Goal: Navigation & Orientation: Find specific page/section

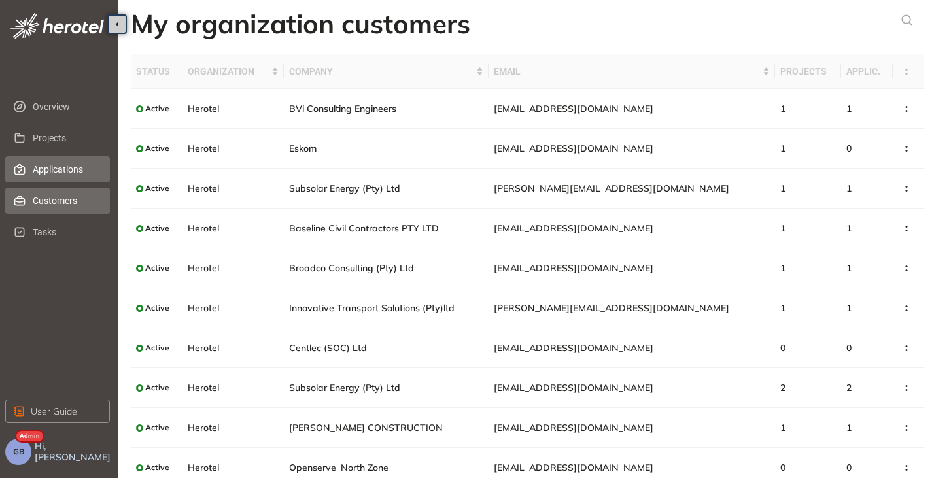
click at [46, 163] on span "Applications" at bounding box center [66, 169] width 67 height 26
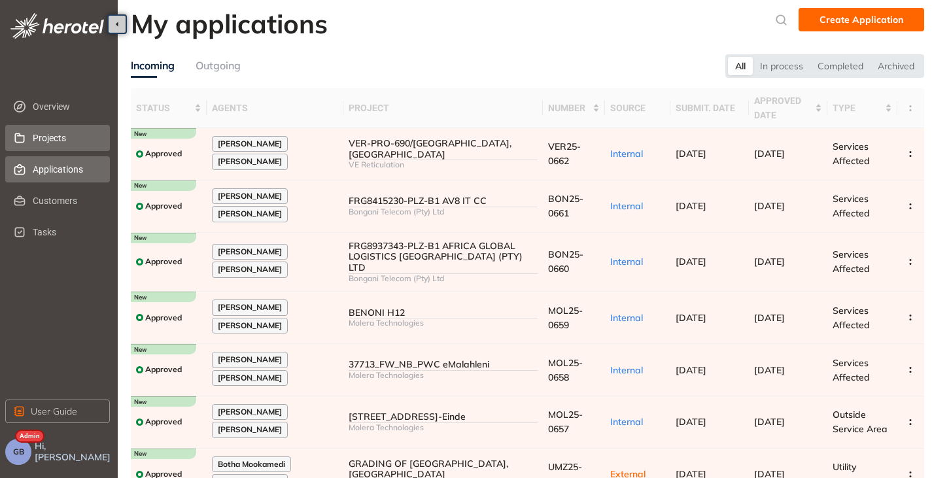
click at [69, 136] on span "Projects" at bounding box center [66, 138] width 67 height 26
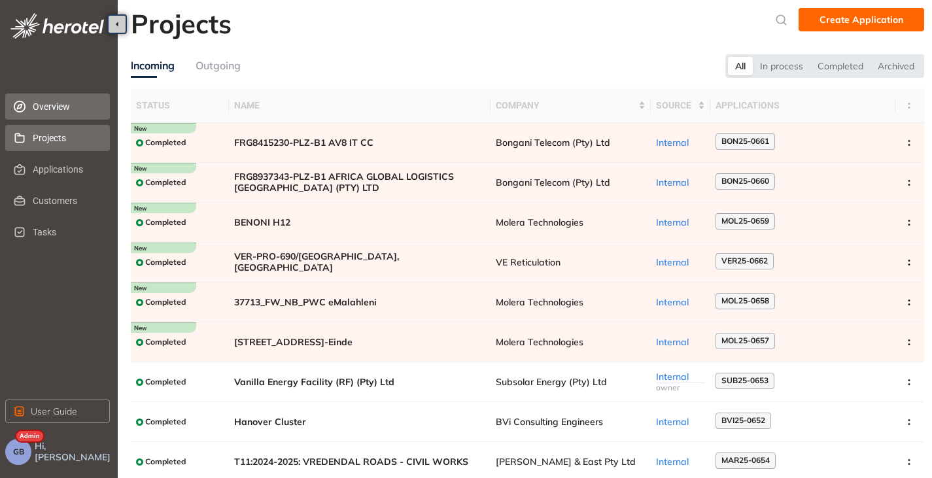
click at [54, 104] on span "Overview" at bounding box center [66, 107] width 67 height 26
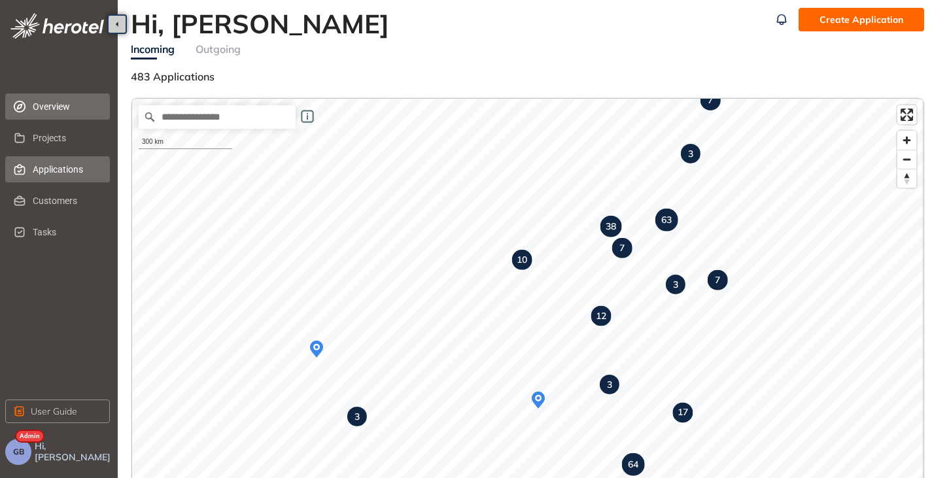
click at [52, 171] on span "Applications" at bounding box center [66, 169] width 67 height 26
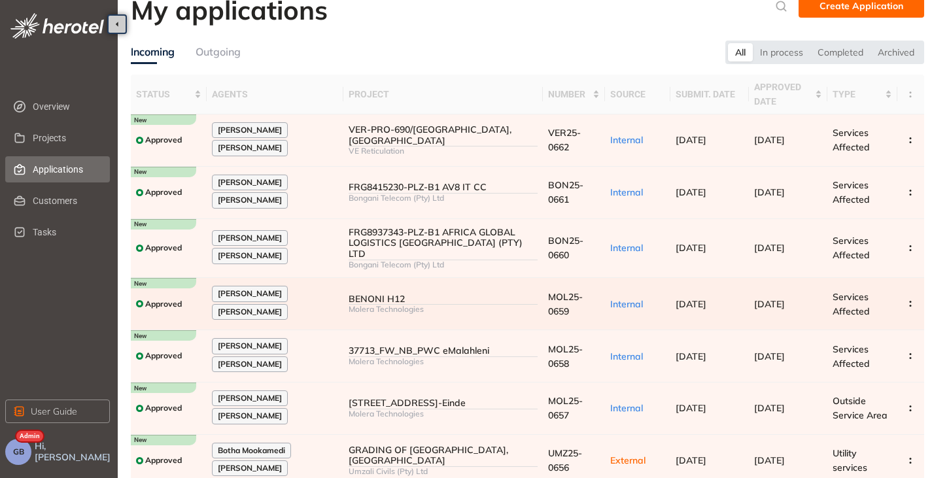
scroll to position [12, 0]
